Goal: Information Seeking & Learning: Understand process/instructions

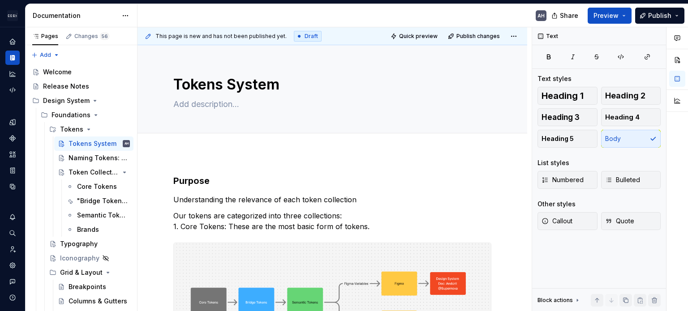
scroll to position [135, 0]
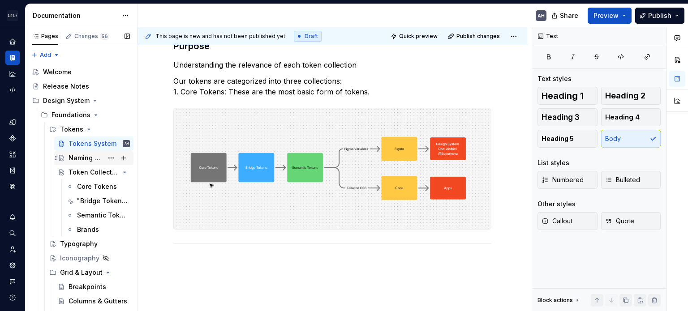
click at [84, 157] on div "Naming Tokens: Our Framework" at bounding box center [86, 158] width 35 height 9
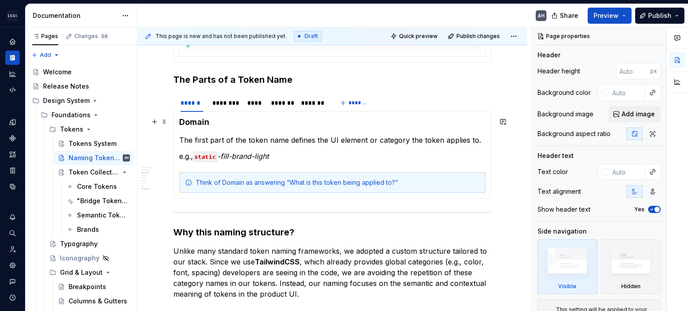
scroll to position [493, 0]
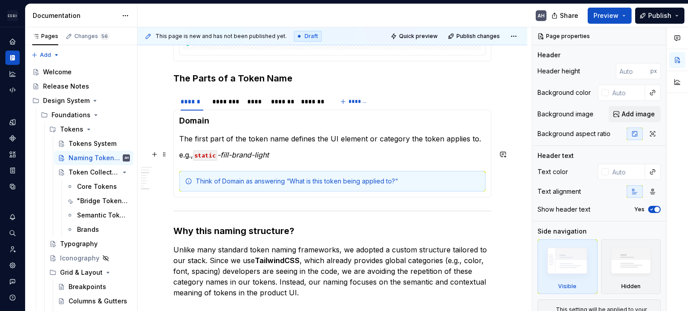
click at [224, 155] on em "-fill-brand-light" at bounding box center [243, 155] width 52 height 9
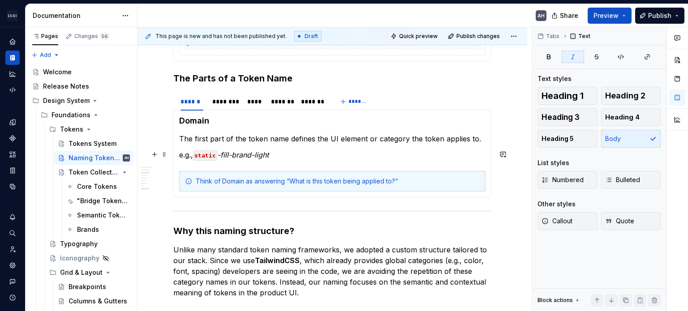
click at [297, 154] on p "e.g., static -fill-brand-light" at bounding box center [332, 155] width 306 height 11
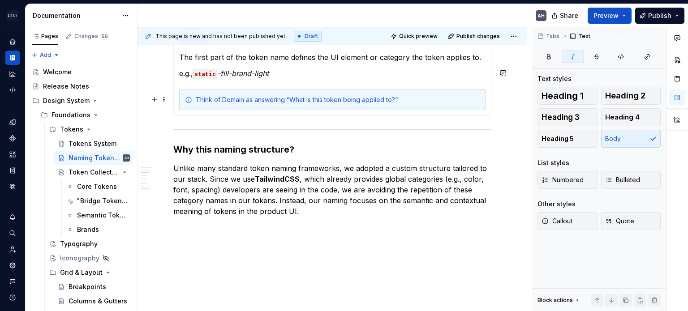
scroll to position [583, 0]
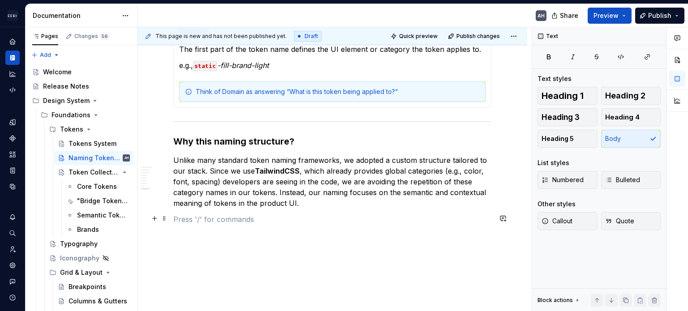
click at [302, 217] on p at bounding box center [332, 219] width 318 height 11
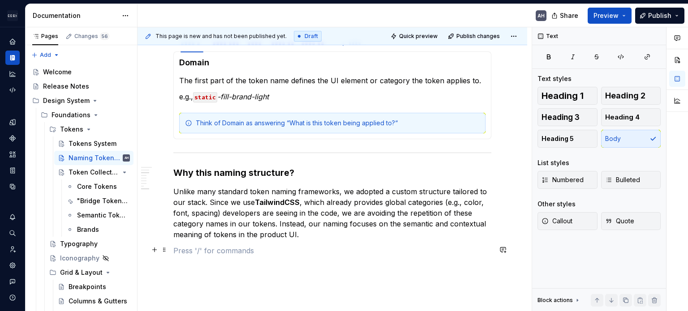
scroll to position [538, 0]
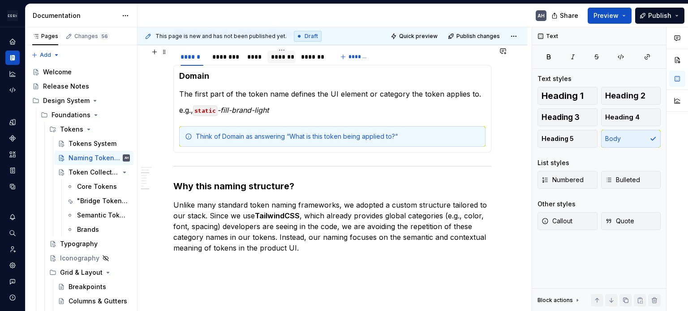
click at [283, 59] on div "*******" at bounding box center [281, 56] width 21 height 9
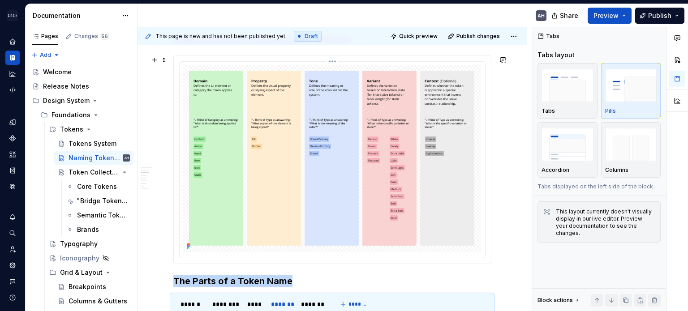
scroll to position [262, 0]
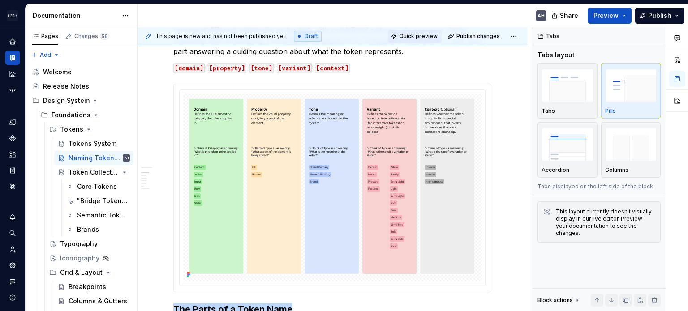
click at [409, 35] on span "Quick preview" at bounding box center [418, 36] width 39 height 7
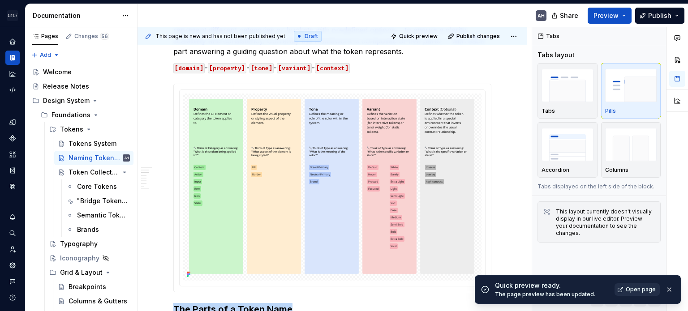
click at [633, 288] on span "Open page" at bounding box center [641, 289] width 30 height 7
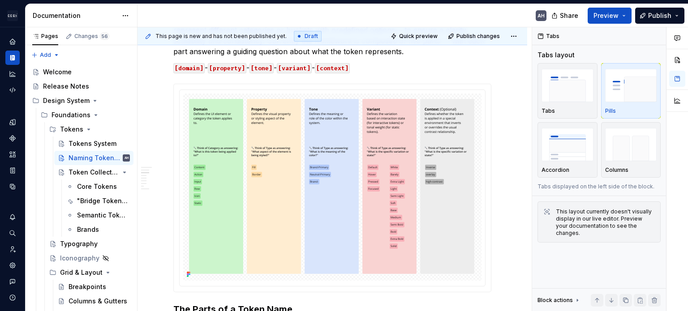
type textarea "*"
click at [423, 197] on img at bounding box center [333, 187] width 294 height 187
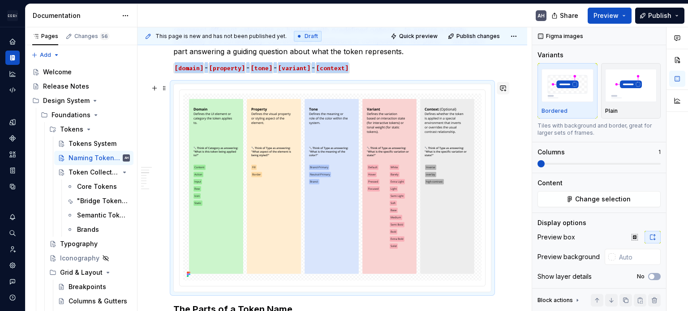
click at [502, 89] on button "button" at bounding box center [503, 88] width 13 height 13
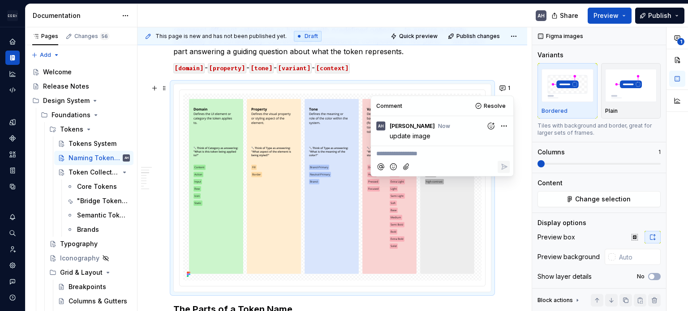
click at [475, 68] on p "[domain] - [property] - [tone] - [variant] - [context]" at bounding box center [332, 67] width 318 height 11
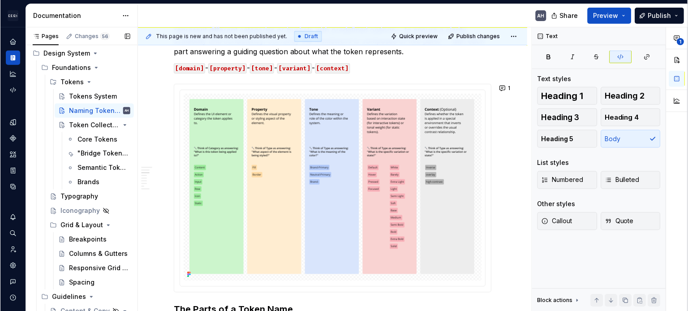
scroll to position [0, 0]
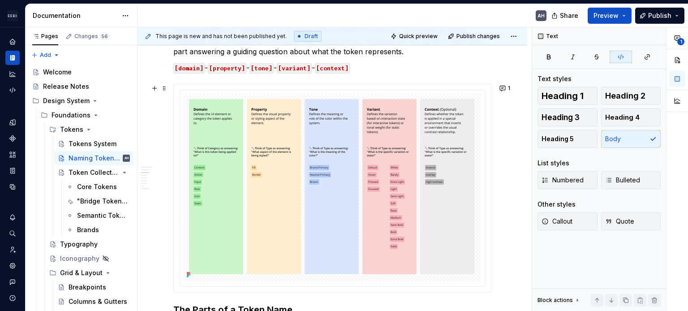
type textarea "*"
